Goal: Use online tool/utility: Utilize a website feature to perform a specific function

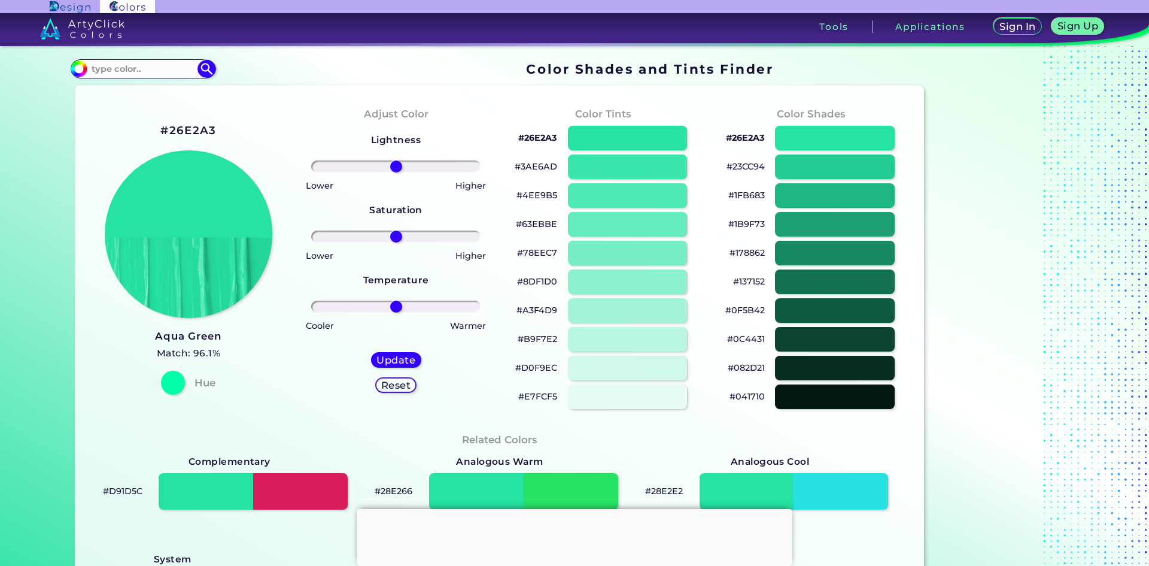
click at [537, 141] on p "#26E2A3" at bounding box center [537, 137] width 39 height 14
copy p "#"
click at [538, 139] on p "#26E2A3 copied copied" at bounding box center [537, 137] width 39 height 14
drag, startPoint x: 555, startPoint y: 138, endPoint x: 517, endPoint y: 140, distance: 37.7
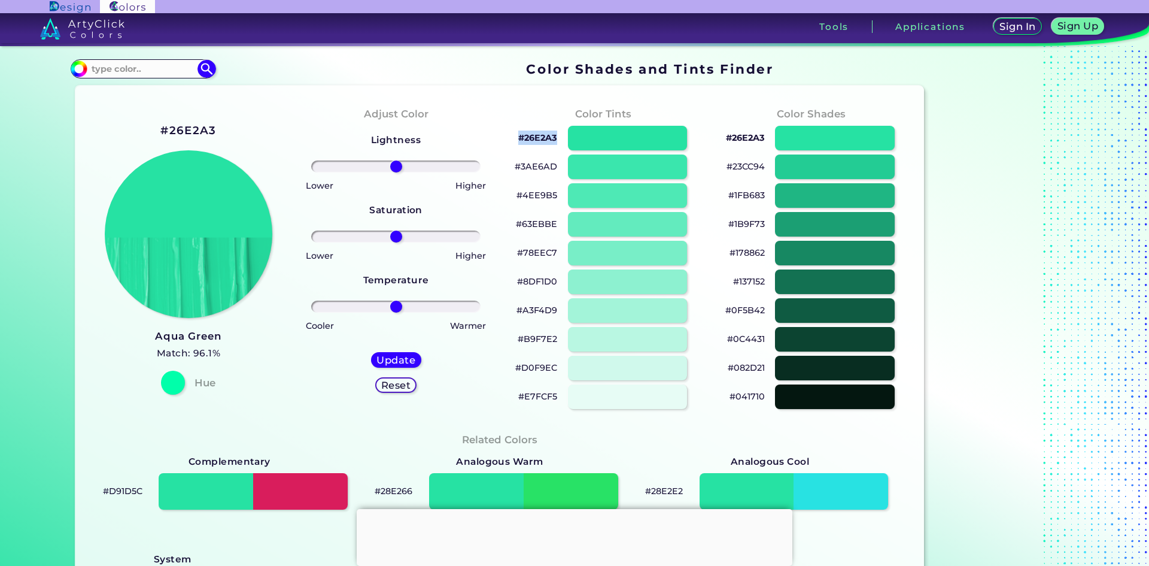
click at [517, 140] on div "#26E2A3" at bounding box center [603, 138] width 189 height 29
copy p "#26E2A3"
